Goal: Task Accomplishment & Management: Use online tool/utility

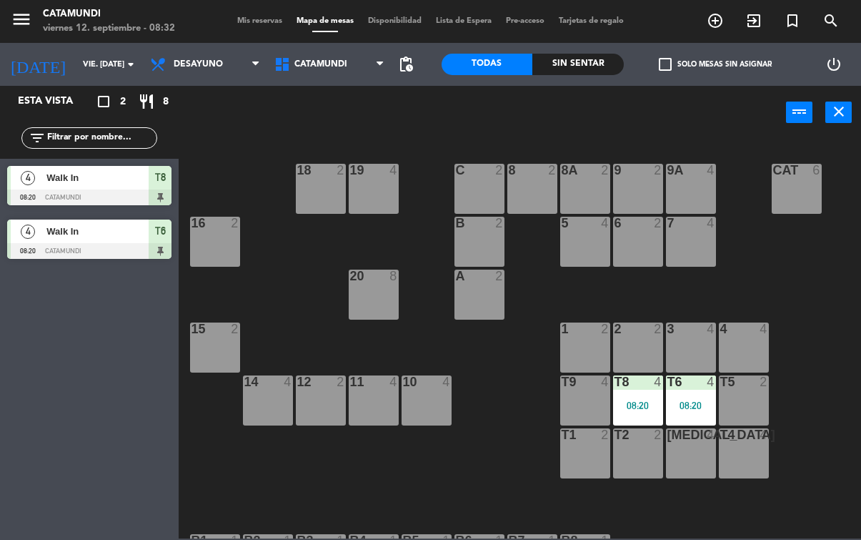
click at [667, 457] on div "[MEDICAL_DATA] 4" at bounding box center [691, 453] width 50 height 50
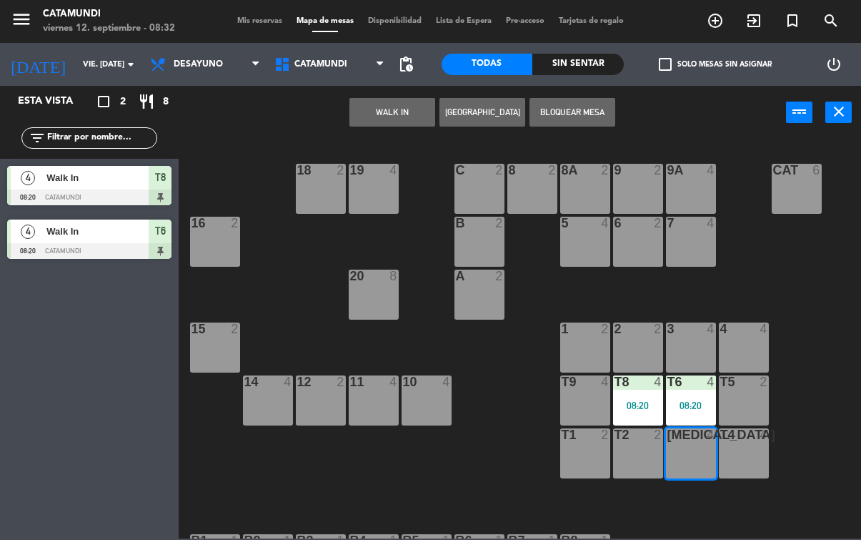
click at [393, 123] on button "WALK IN" at bounding box center [393, 112] width 86 height 29
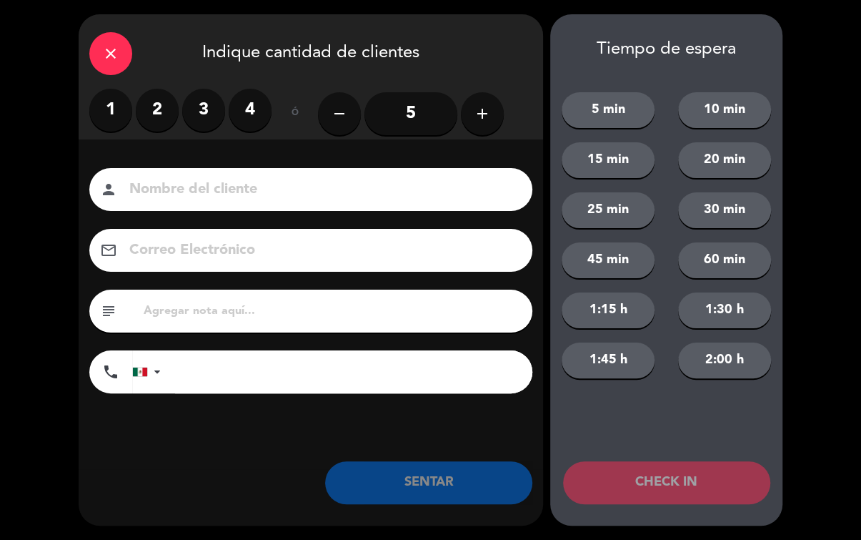
click at [175, 114] on label "2" at bounding box center [157, 110] width 43 height 43
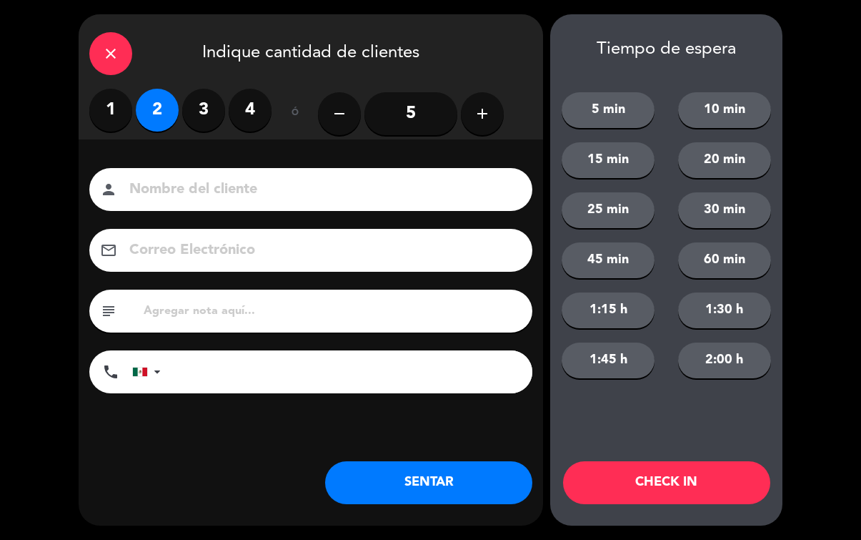
click at [470, 476] on button "SENTAR" at bounding box center [428, 482] width 207 height 43
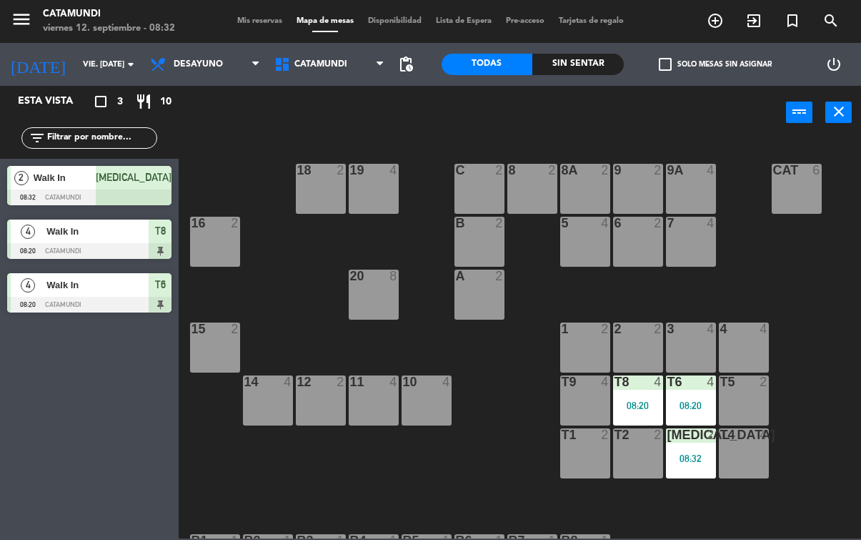
click at [579, 339] on div "1 2" at bounding box center [585, 347] width 50 height 50
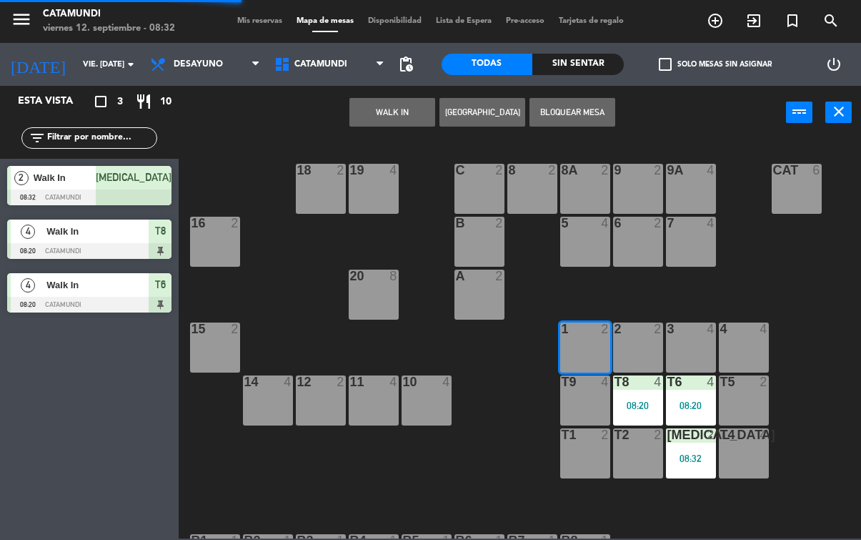
click at [393, 124] on button "WALK IN" at bounding box center [393, 112] width 86 height 29
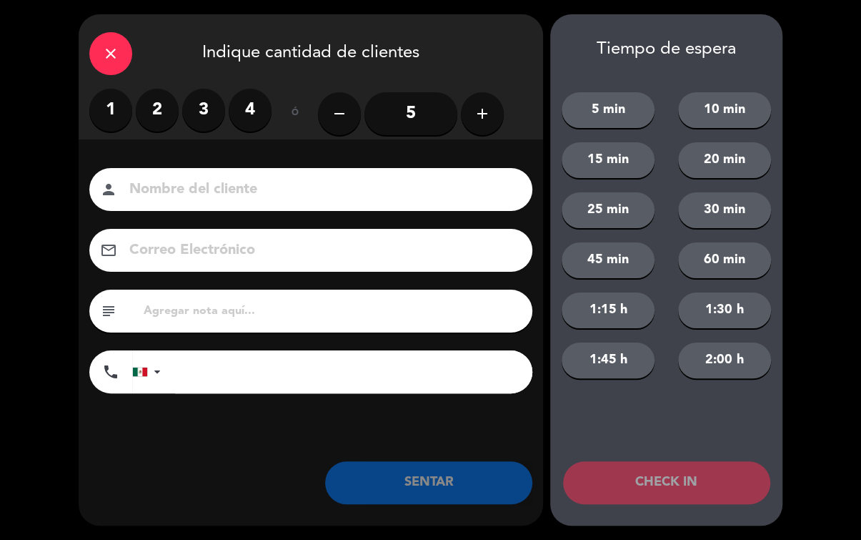
click at [121, 107] on label "1" at bounding box center [110, 110] width 43 height 43
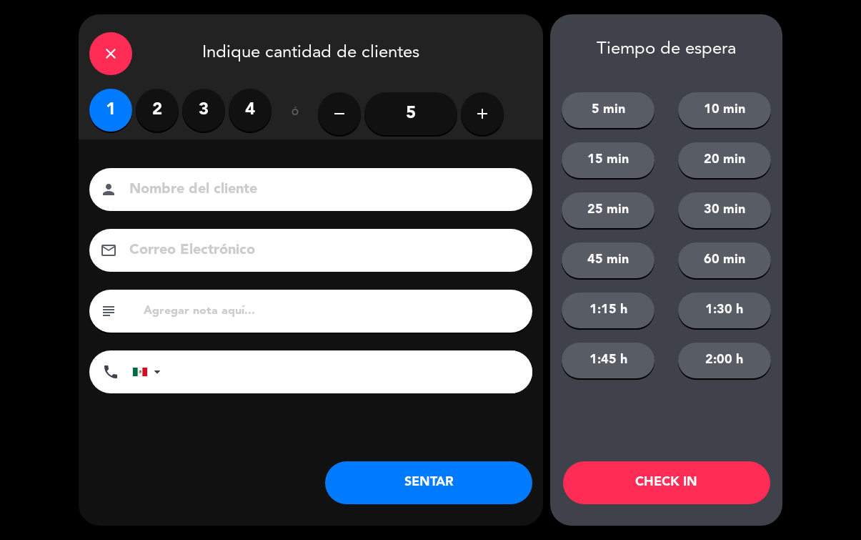
click at [402, 485] on button "SENTAR" at bounding box center [428, 482] width 207 height 43
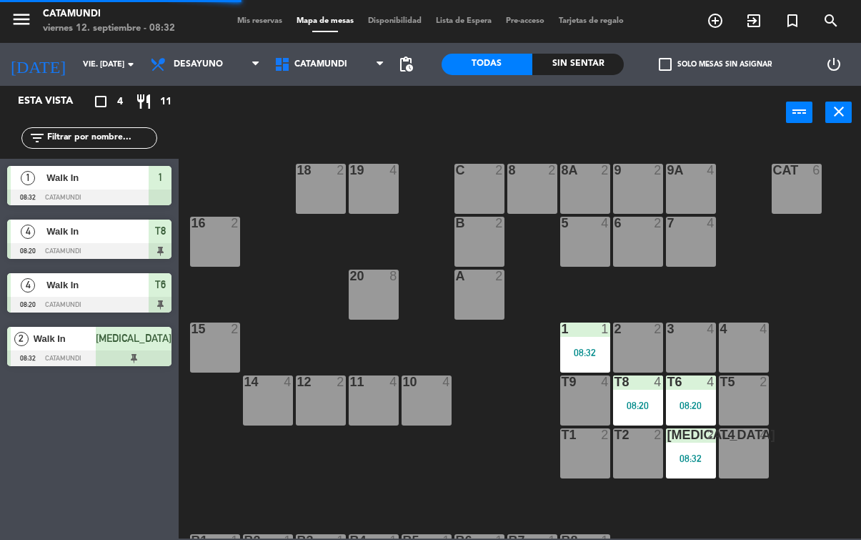
click at [652, 333] on div "2" at bounding box center [662, 328] width 24 height 13
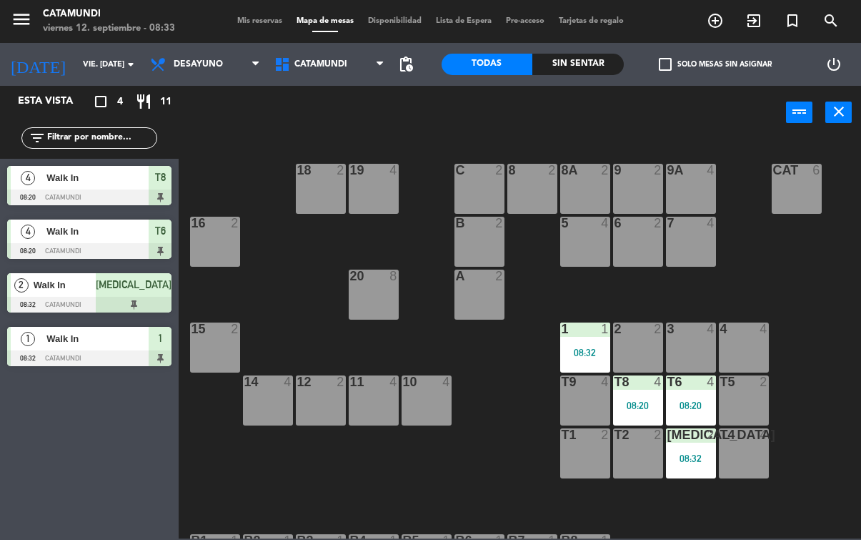
click at [742, 258] on div "19 4 18 2 9 2 8 2 9A 4 8A 2 C 2 Cat 6 16 2 6 2 5 4 7 4 B 2 20 8 A 2 3 4 1 1 08:…" at bounding box center [524, 338] width 674 height 400
click at [214, 56] on span "Desayuno" at bounding box center [205, 64] width 124 height 31
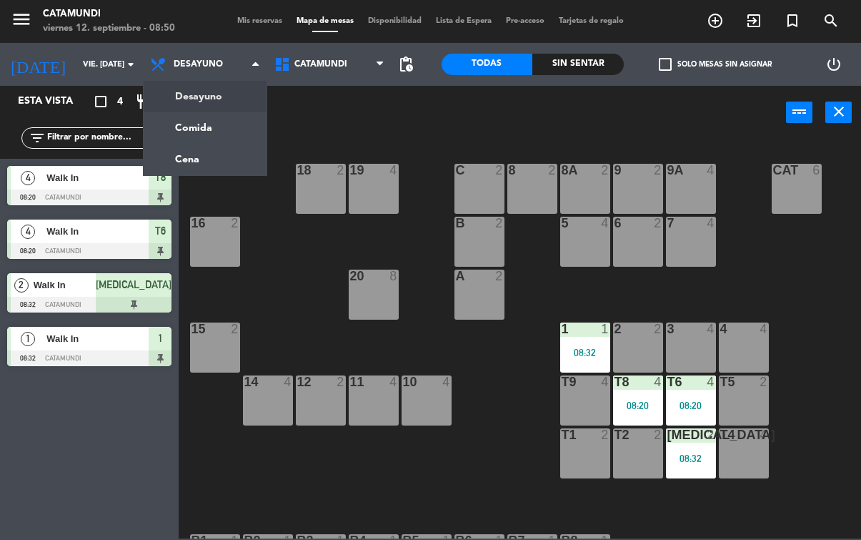
click at [787, 523] on div "19 4 18 2 9 2 8 2 9A 4 8A 2 C 2 Cat 6 16 2 6 2 5 4 7 4 B 2 20 8 A 2 3 4 1 1 08:…" at bounding box center [524, 338] width 674 height 400
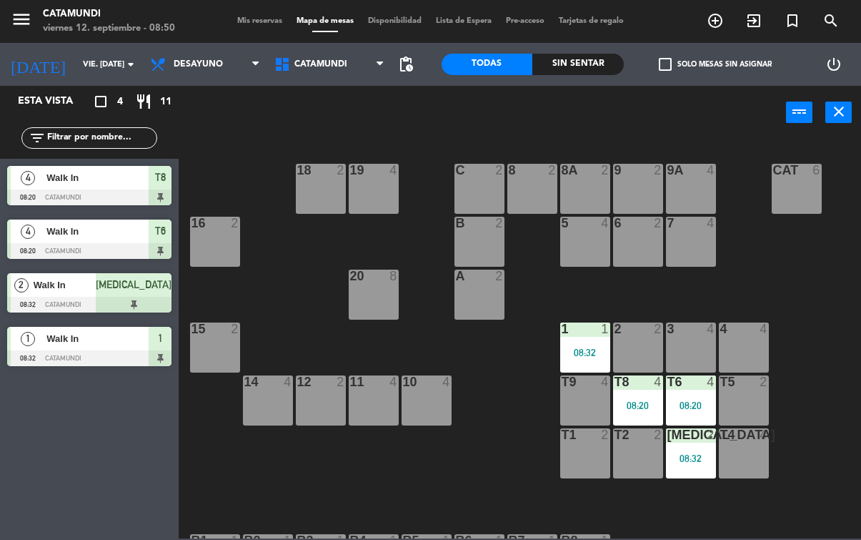
click at [638, 344] on div "2 2" at bounding box center [638, 347] width 50 height 50
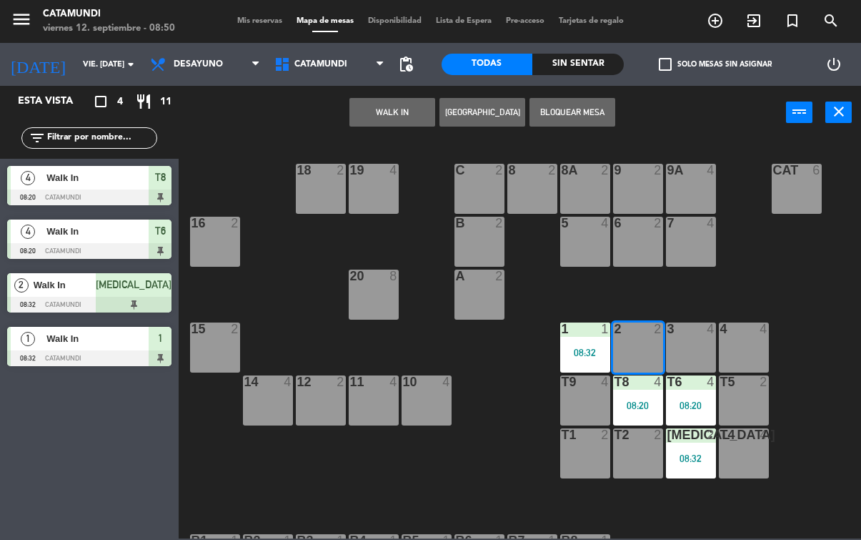
click at [382, 107] on button "WALK IN" at bounding box center [393, 112] width 86 height 29
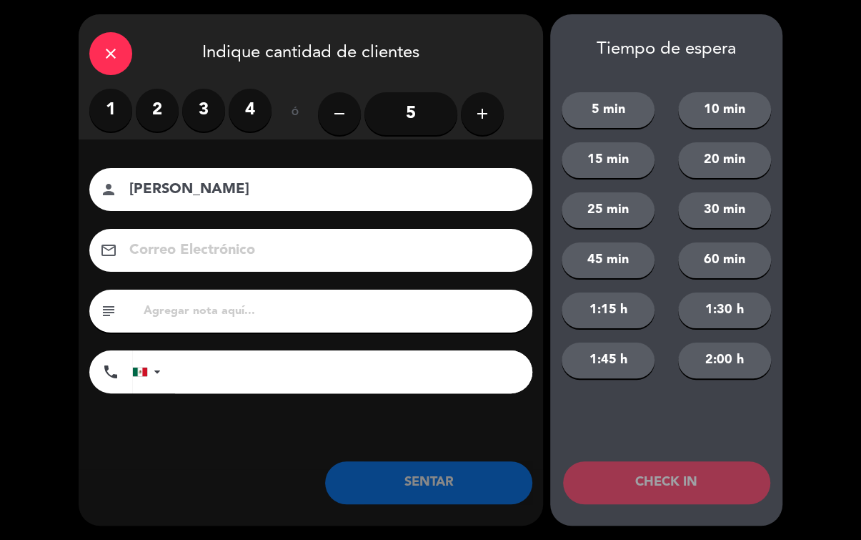
type input "[PERSON_NAME]"
click at [243, 116] on label "4" at bounding box center [250, 110] width 43 height 43
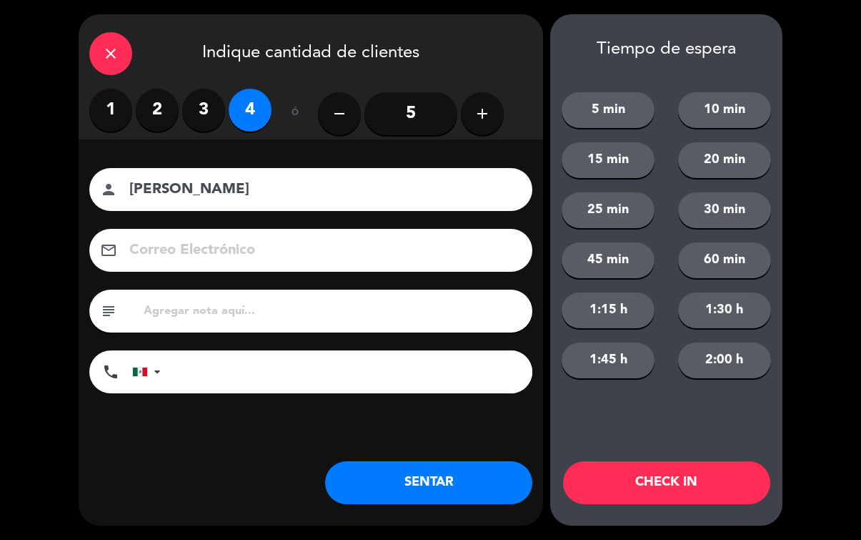
click at [405, 478] on button "SENTAR" at bounding box center [428, 482] width 207 height 43
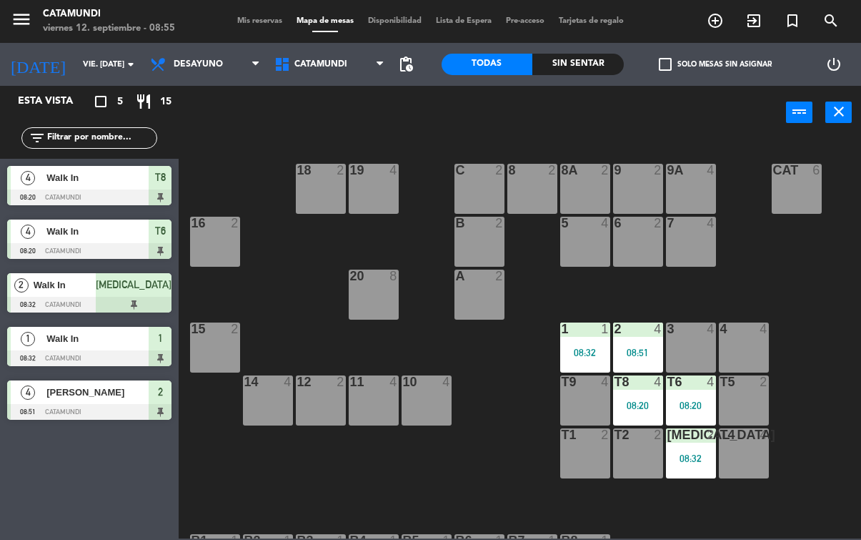
click at [297, 202] on div "18 2" at bounding box center [321, 189] width 50 height 50
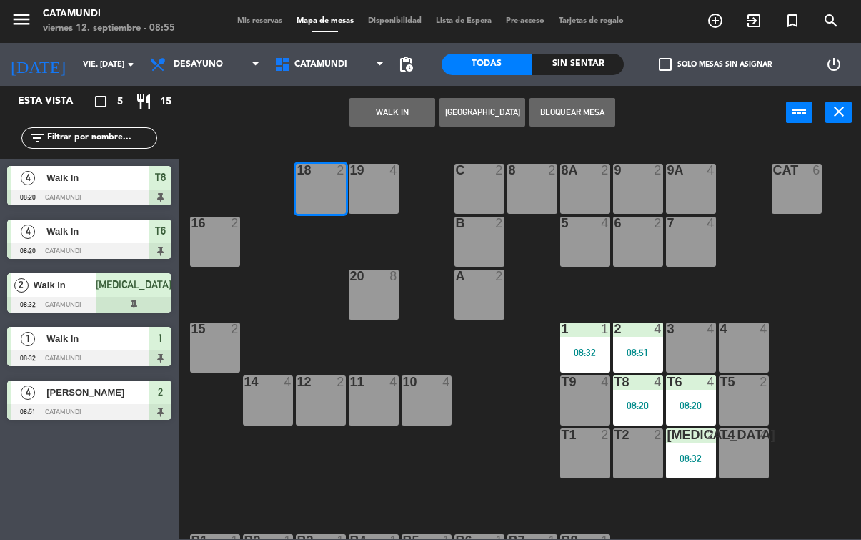
click at [310, 188] on div "18 2" at bounding box center [321, 189] width 50 height 50
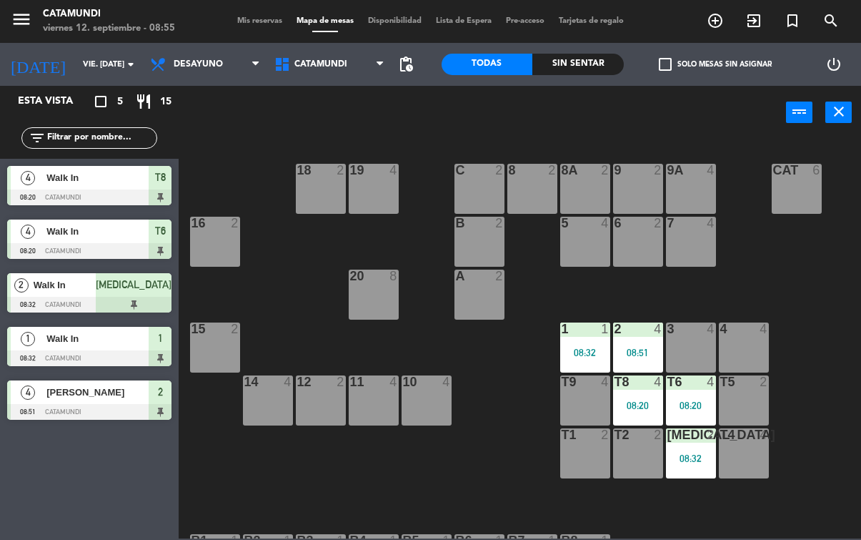
click at [312, 200] on div "18 2" at bounding box center [321, 189] width 50 height 50
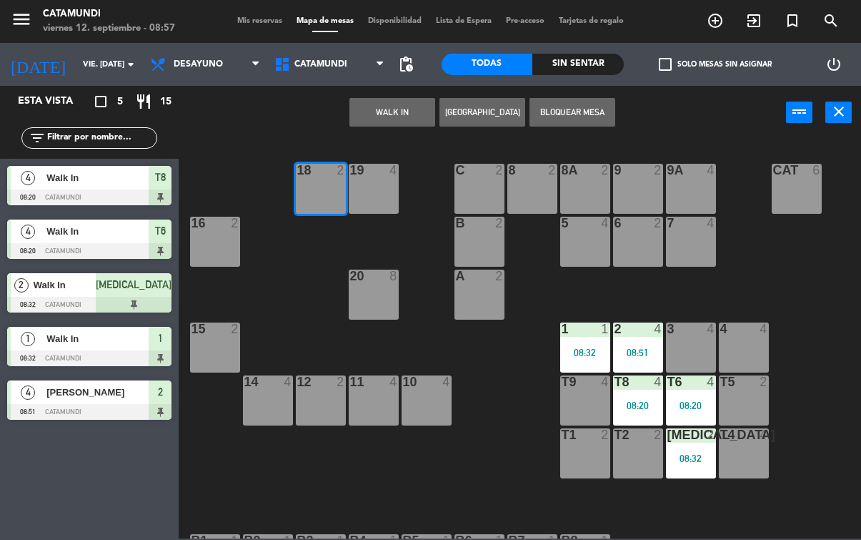
click at [378, 124] on button "WALK IN" at bounding box center [393, 112] width 86 height 29
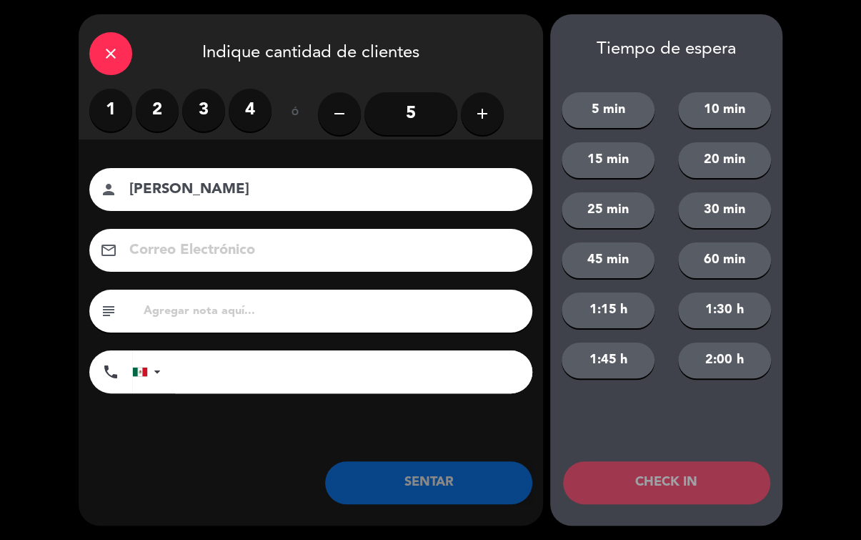
type input "[PERSON_NAME]"
click at [420, 107] on input "5" at bounding box center [411, 113] width 93 height 43
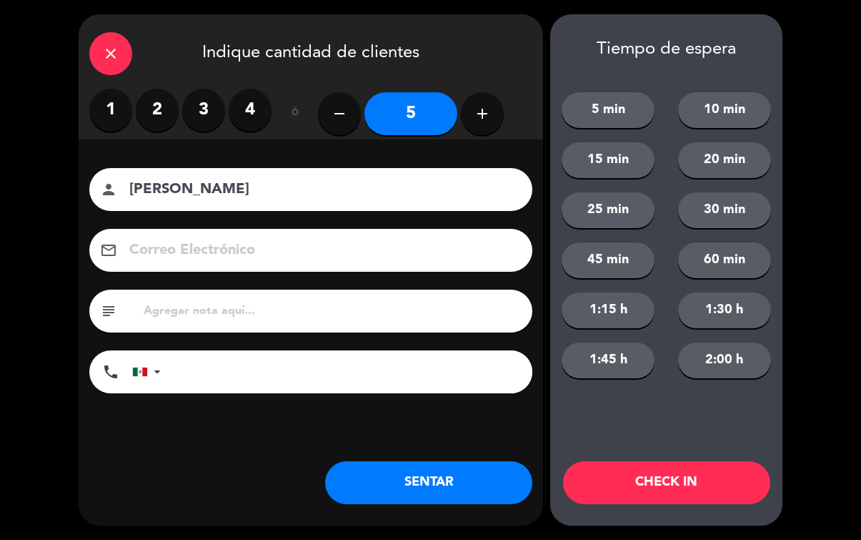
click at [442, 483] on button "SENTAR" at bounding box center [428, 482] width 207 height 43
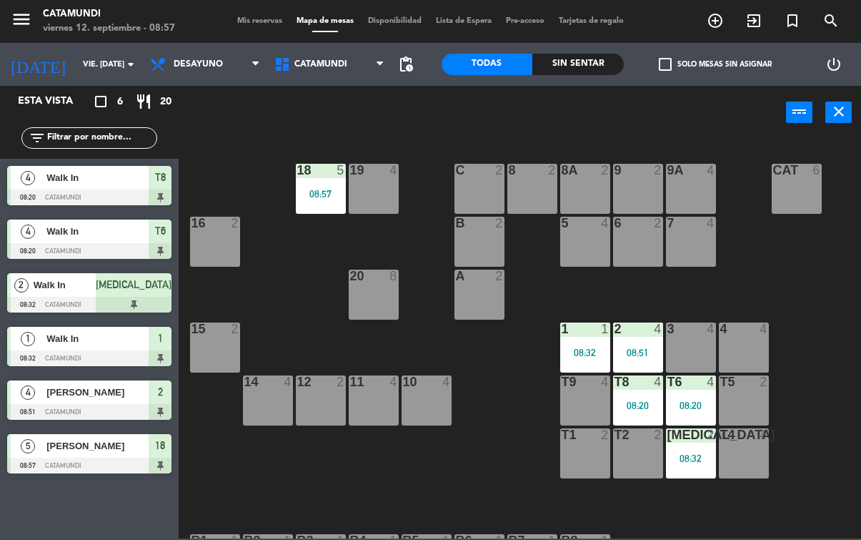
click at [303, 400] on div "12 2" at bounding box center [321, 400] width 50 height 50
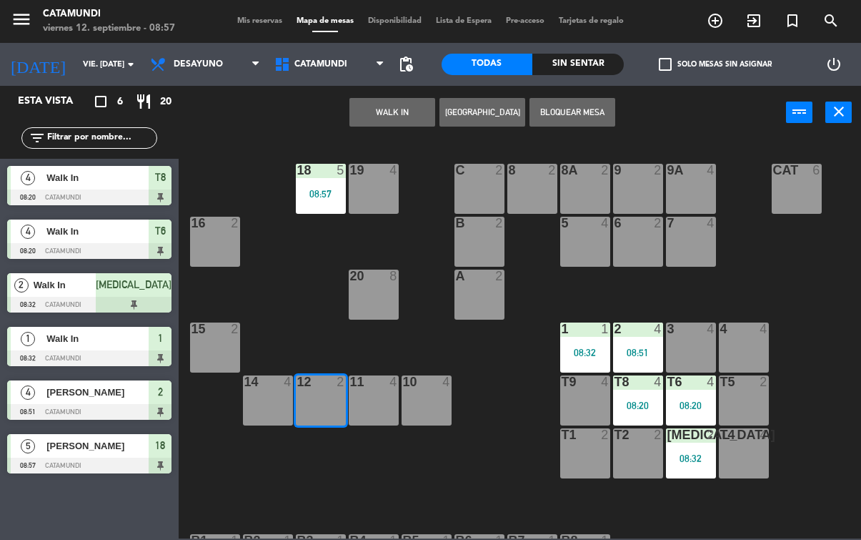
click at [394, 104] on button "WALK IN" at bounding box center [393, 112] width 86 height 29
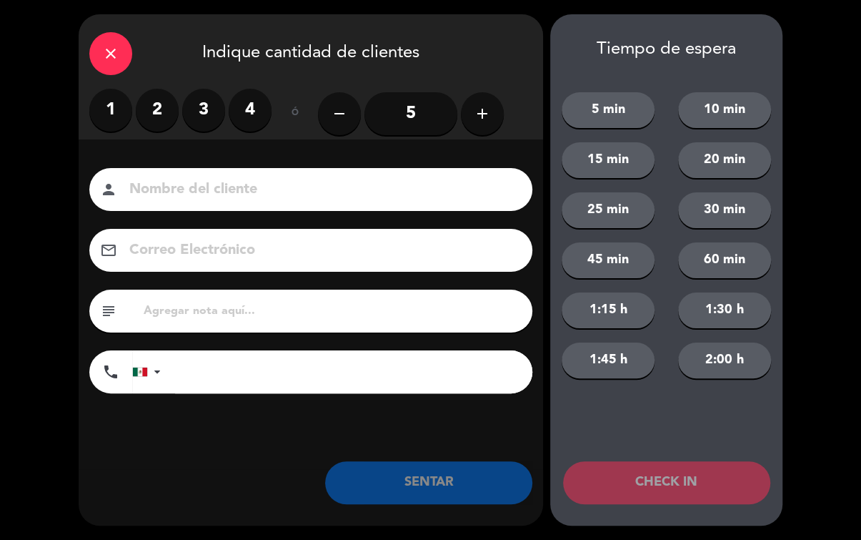
click at [159, 98] on label "2" at bounding box center [157, 110] width 43 height 43
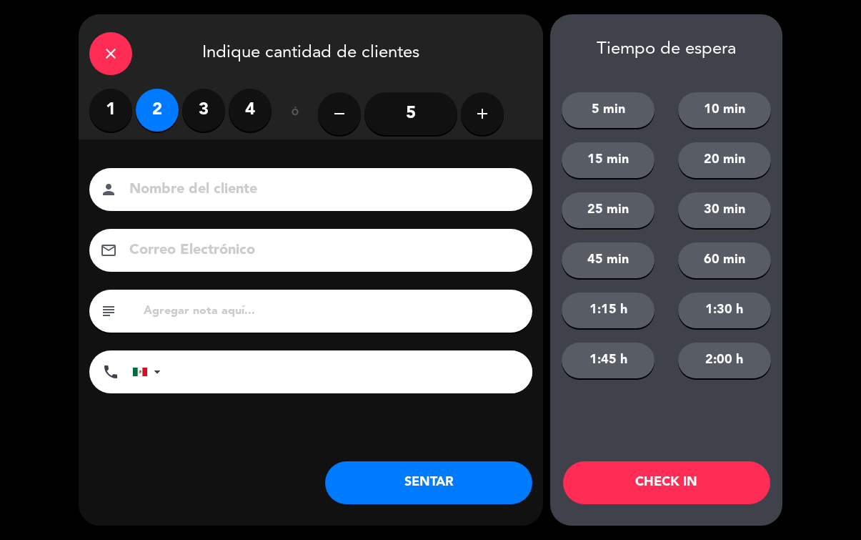
click at [384, 486] on button "SENTAR" at bounding box center [428, 482] width 207 height 43
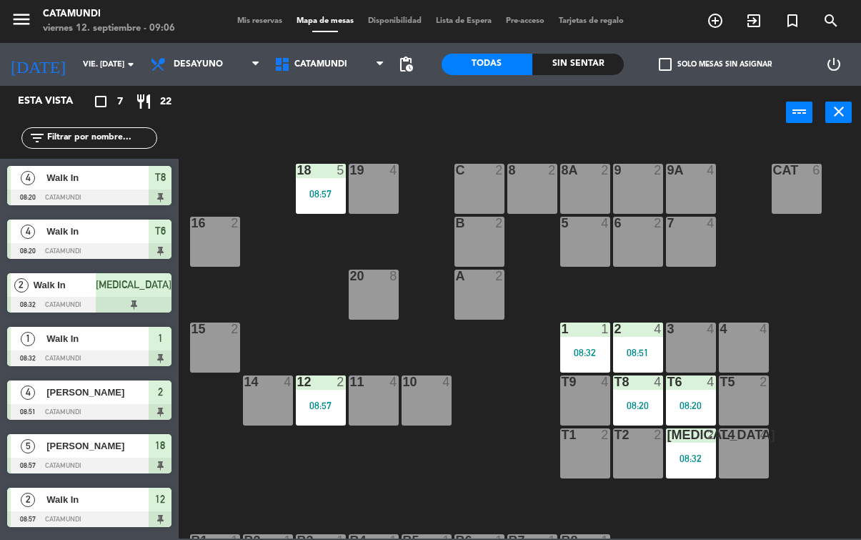
click at [739, 463] on div "t4 4" at bounding box center [744, 453] width 50 height 50
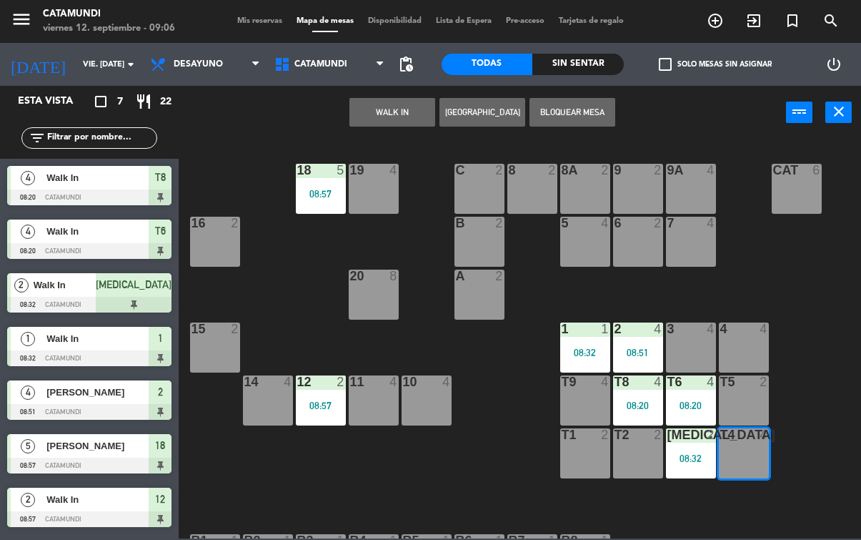
click at [375, 119] on button "WALK IN" at bounding box center [393, 112] width 86 height 29
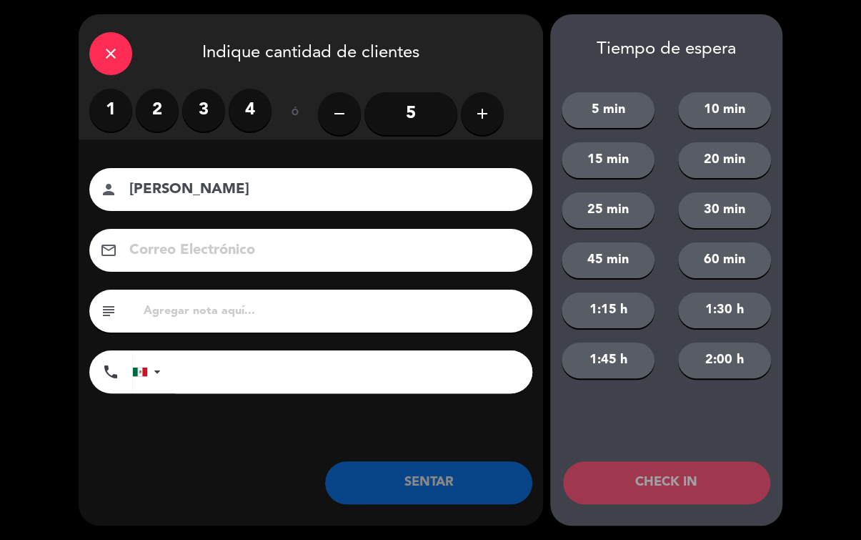
type input "[PERSON_NAME]"
click at [202, 104] on label "3" at bounding box center [203, 110] width 43 height 43
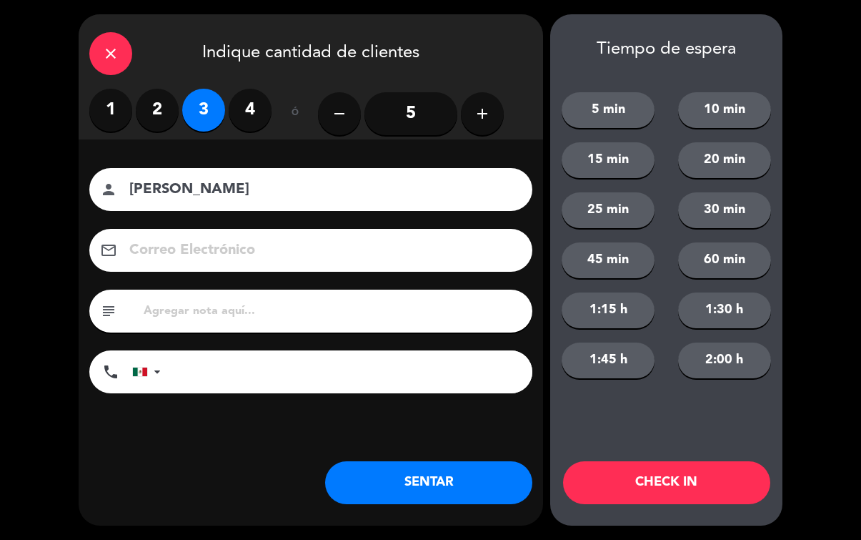
click at [392, 472] on button "SENTAR" at bounding box center [428, 482] width 207 height 43
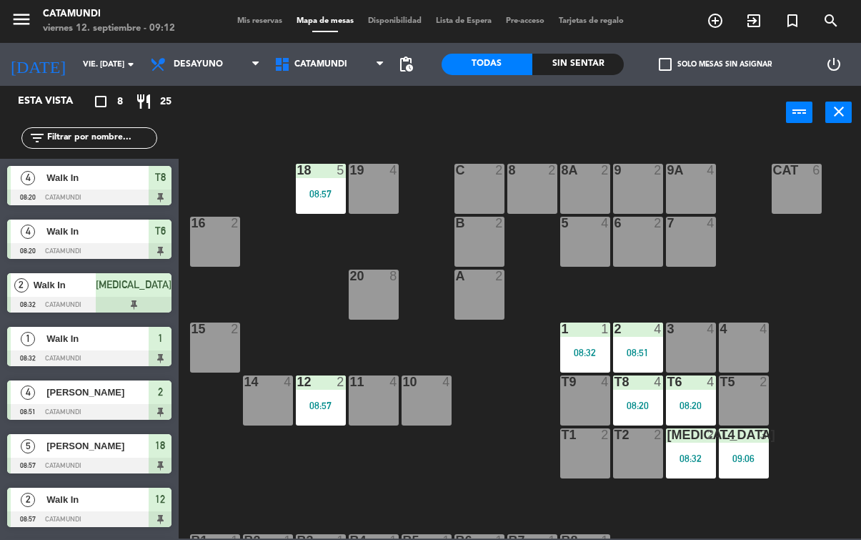
click at [227, 237] on div "16 2" at bounding box center [215, 242] width 50 height 50
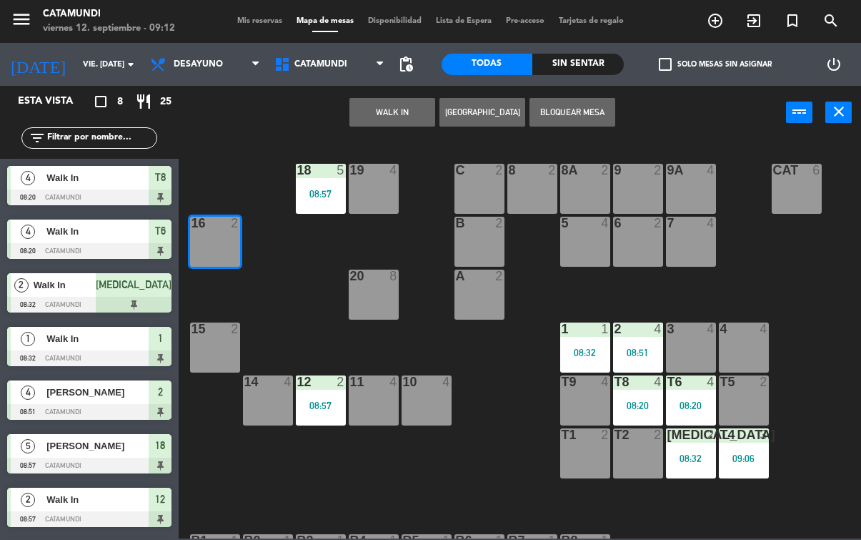
click at [385, 114] on button "WALK IN" at bounding box center [393, 112] width 86 height 29
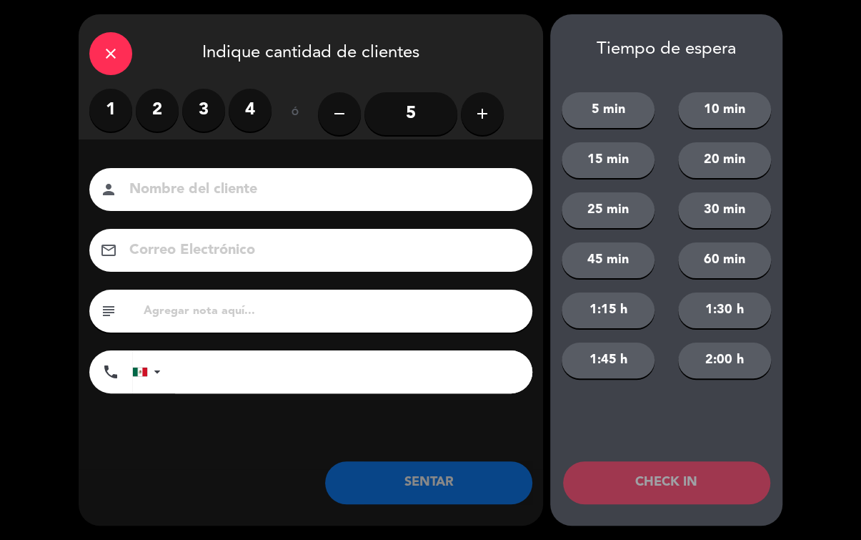
click at [154, 118] on label "2" at bounding box center [157, 110] width 43 height 43
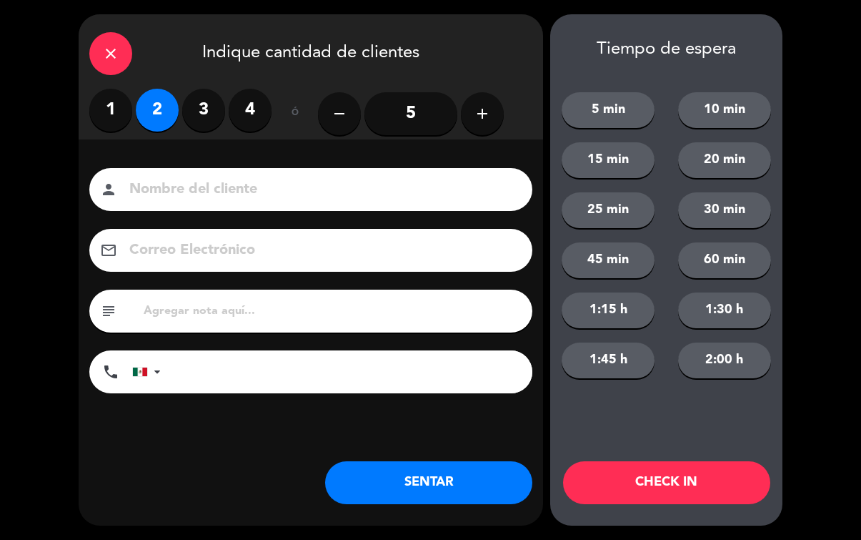
click at [390, 470] on button "SENTAR" at bounding box center [428, 482] width 207 height 43
